Goal: Task Accomplishment & Management: Manage account settings

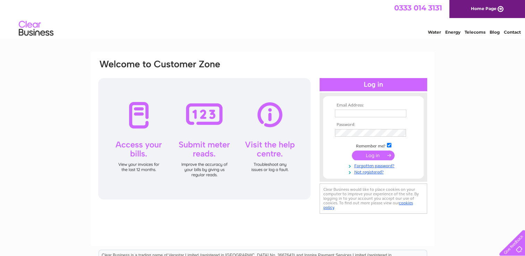
type input "[EMAIL_ADDRESS][DOMAIN_NAME]"
click at [370, 157] on input "submit" at bounding box center [373, 156] width 43 height 10
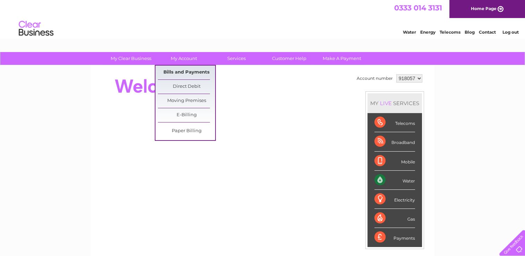
click at [187, 70] on link "Bills and Payments" at bounding box center [186, 73] width 57 height 14
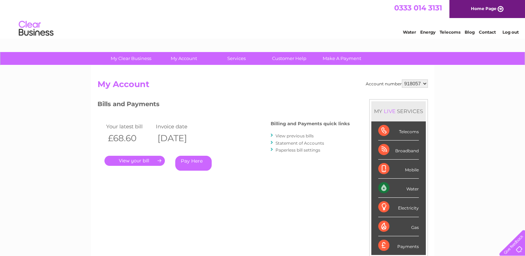
click at [138, 162] on link "." at bounding box center [134, 161] width 60 height 10
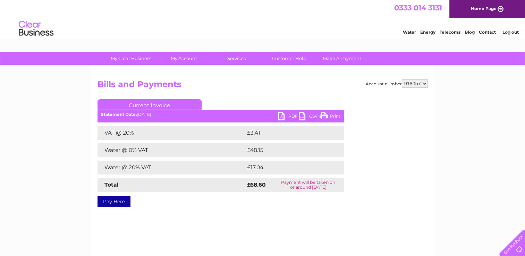
click at [283, 118] on link "PDF" at bounding box center [288, 117] width 21 height 10
click at [511, 32] on link "Log out" at bounding box center [510, 32] width 16 height 5
